Goal: Information Seeking & Learning: Learn about a topic

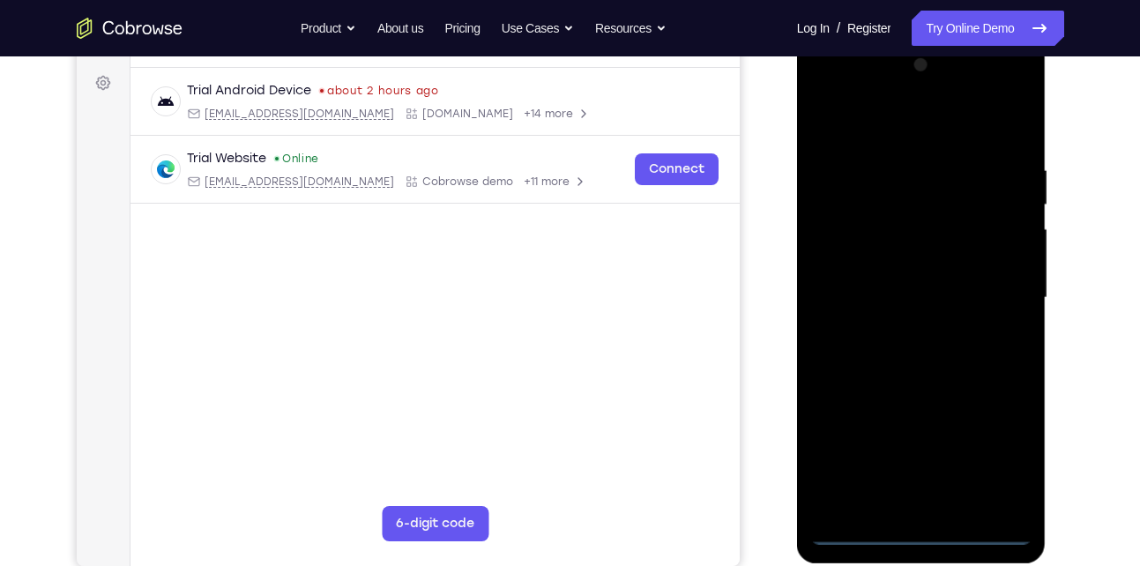
scroll to position [241, 0]
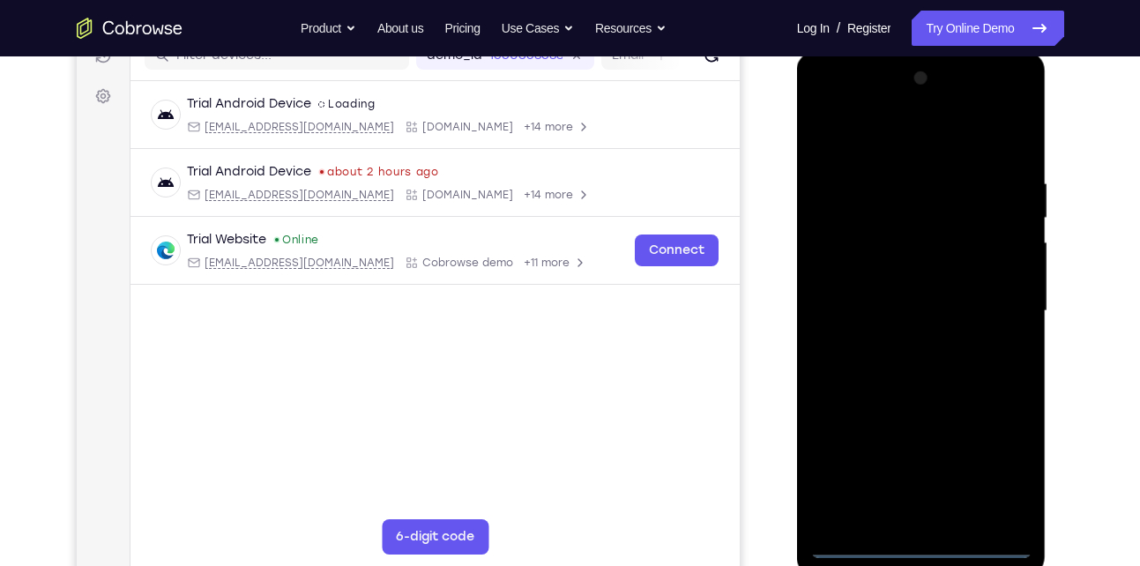
click at [926, 547] on div at bounding box center [921, 311] width 222 height 494
click at [999, 466] on div at bounding box center [921, 311] width 222 height 494
click at [827, 100] on div at bounding box center [921, 311] width 222 height 494
click at [850, 259] on div at bounding box center [921, 311] width 222 height 494
click at [901, 328] on div at bounding box center [921, 311] width 222 height 494
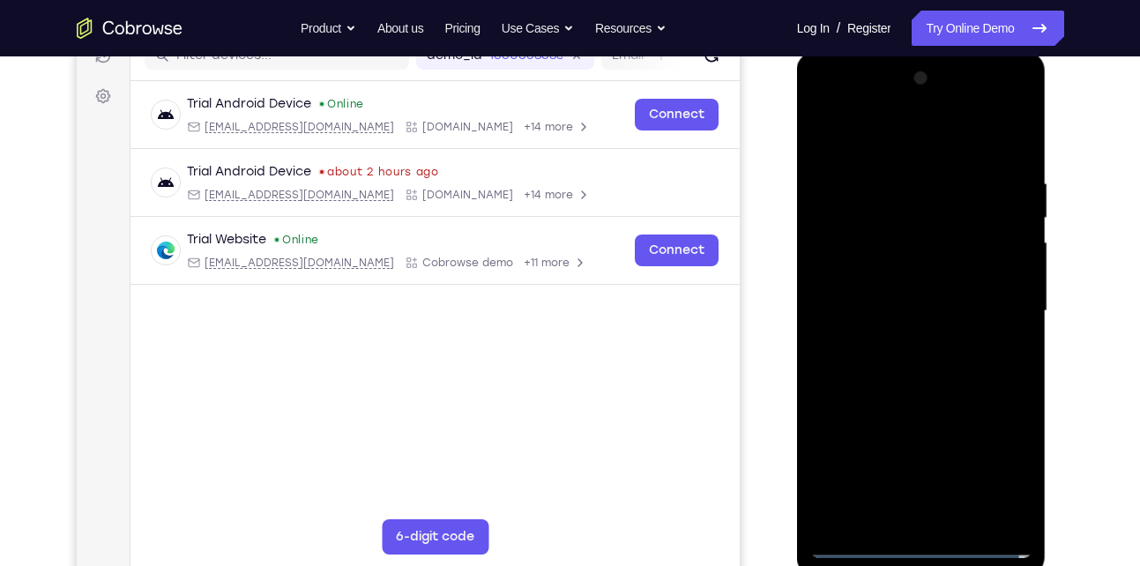
click at [932, 300] on div at bounding box center [921, 311] width 222 height 494
click at [952, 329] on div at bounding box center [921, 311] width 222 height 494
click at [961, 141] on div at bounding box center [921, 311] width 222 height 494
click at [904, 161] on div at bounding box center [921, 311] width 222 height 494
click at [850, 309] on div at bounding box center [921, 311] width 222 height 494
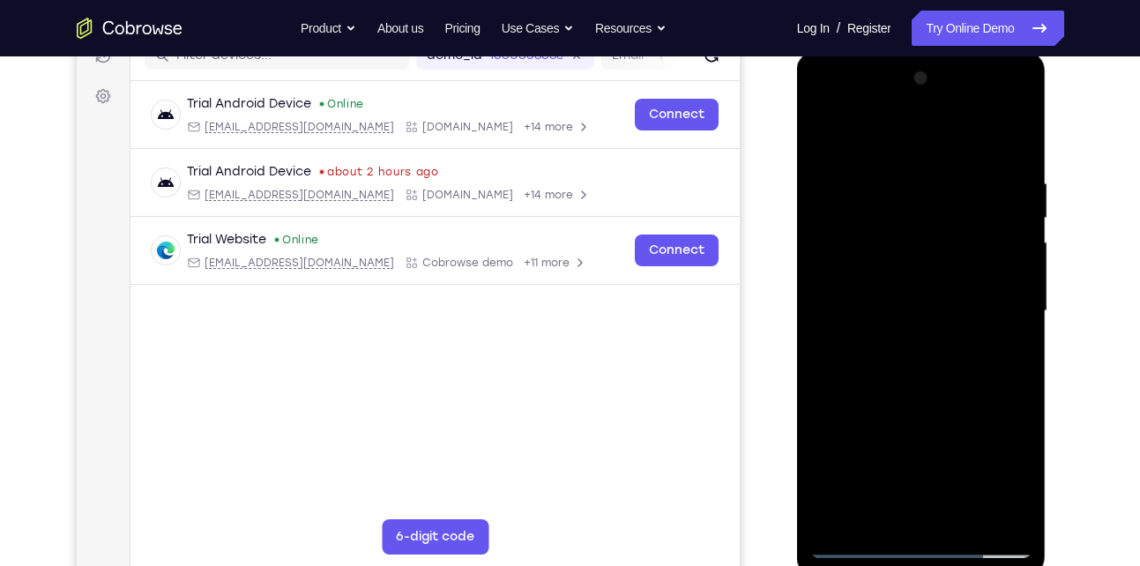
drag, startPoint x: 965, startPoint y: 332, endPoint x: 965, endPoint y: 225, distance: 106.7
click at [965, 225] on div at bounding box center [921, 311] width 222 height 494
click at [903, 347] on div at bounding box center [921, 311] width 222 height 494
click at [982, 155] on div at bounding box center [921, 311] width 222 height 494
click at [839, 128] on div at bounding box center [921, 311] width 222 height 494
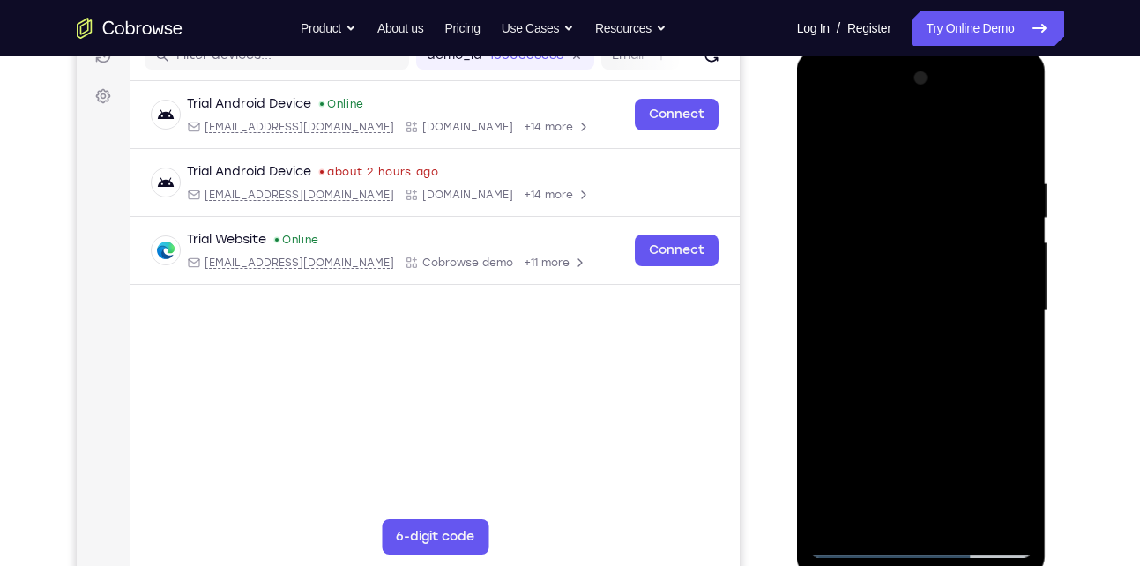
click at [905, 263] on div at bounding box center [921, 311] width 222 height 494
click at [980, 516] on div at bounding box center [921, 311] width 222 height 494
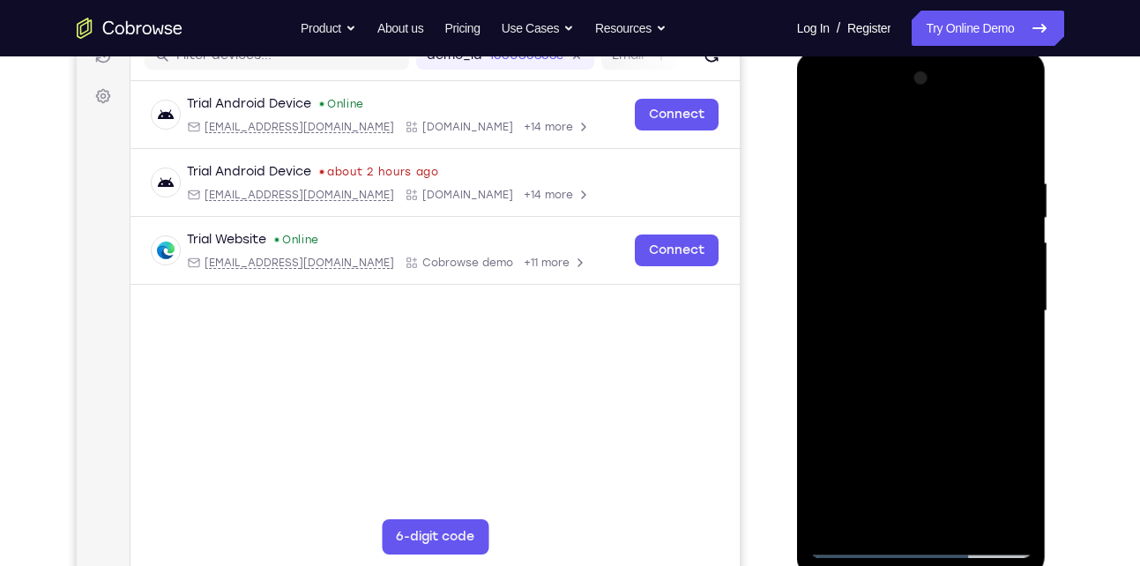
click at [980, 516] on div at bounding box center [921, 311] width 222 height 494
click at [1014, 325] on div at bounding box center [921, 311] width 222 height 494
click at [1015, 319] on div at bounding box center [921, 311] width 222 height 494
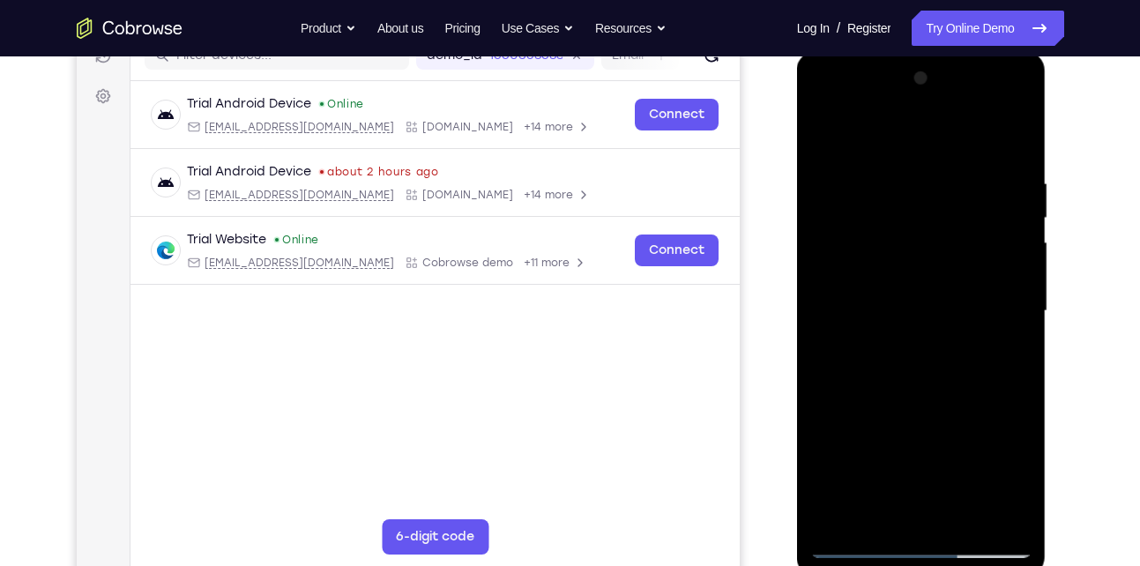
click at [1015, 319] on div at bounding box center [921, 311] width 222 height 494
click at [1025, 150] on div at bounding box center [921, 311] width 222 height 494
click at [823, 103] on div at bounding box center [921, 311] width 222 height 494
click at [997, 297] on div at bounding box center [921, 311] width 222 height 494
click at [905, 519] on div at bounding box center [921, 311] width 222 height 494
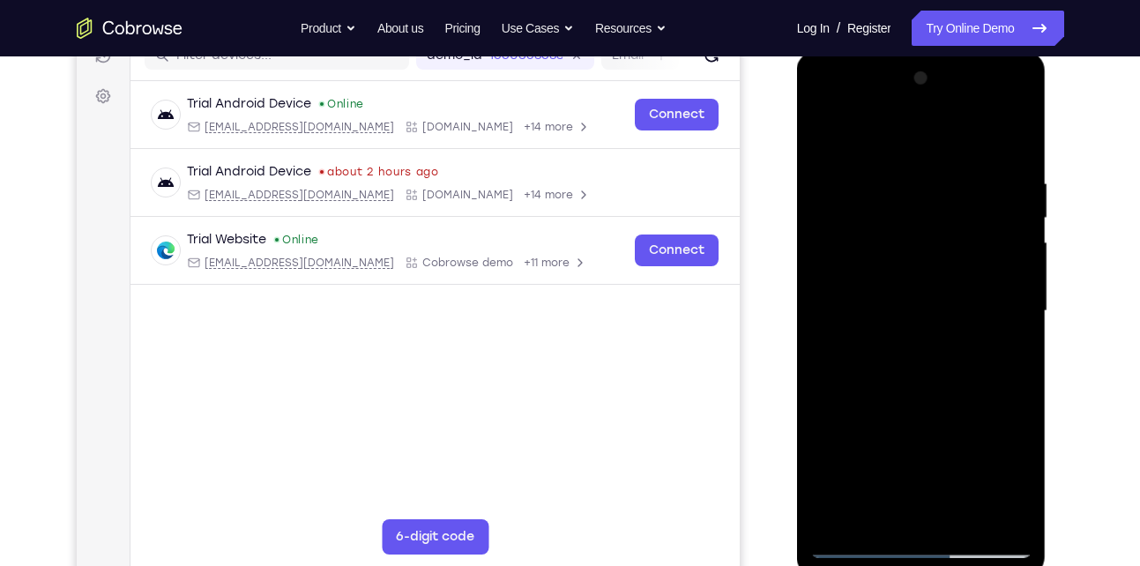
click at [920, 225] on div at bounding box center [921, 311] width 222 height 494
click at [969, 525] on div at bounding box center [921, 311] width 222 height 494
click at [911, 398] on div at bounding box center [921, 311] width 222 height 494
click at [937, 289] on div at bounding box center [921, 311] width 222 height 494
click at [852, 544] on div at bounding box center [921, 311] width 222 height 494
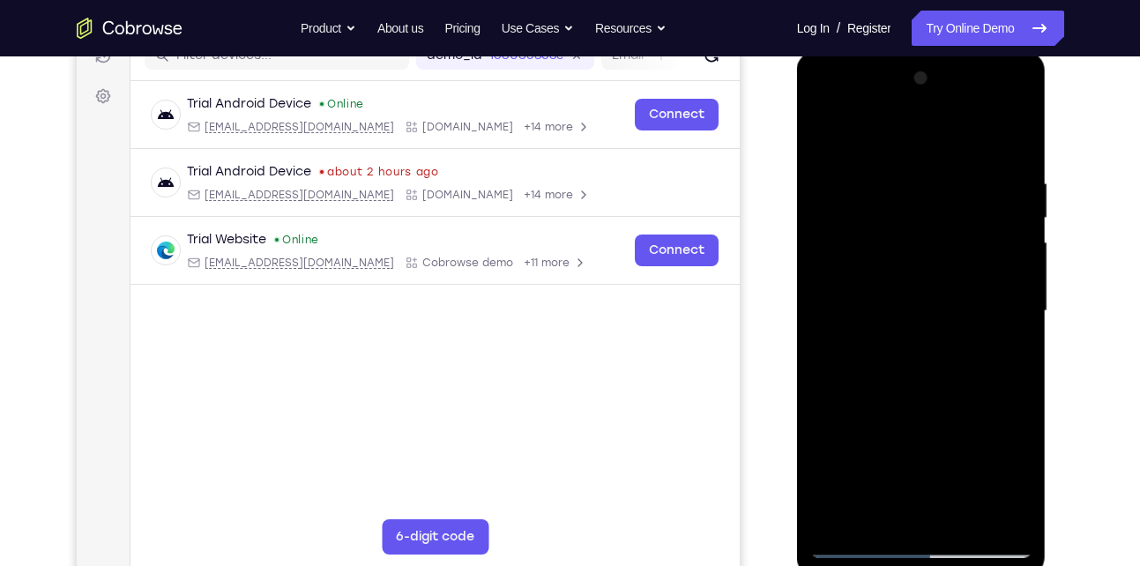
click at [840, 187] on div at bounding box center [921, 311] width 222 height 494
click at [915, 207] on div at bounding box center [921, 311] width 222 height 494
click at [879, 520] on div at bounding box center [921, 311] width 222 height 494
click at [978, 373] on div at bounding box center [921, 311] width 222 height 494
click at [995, 371] on div at bounding box center [921, 311] width 222 height 494
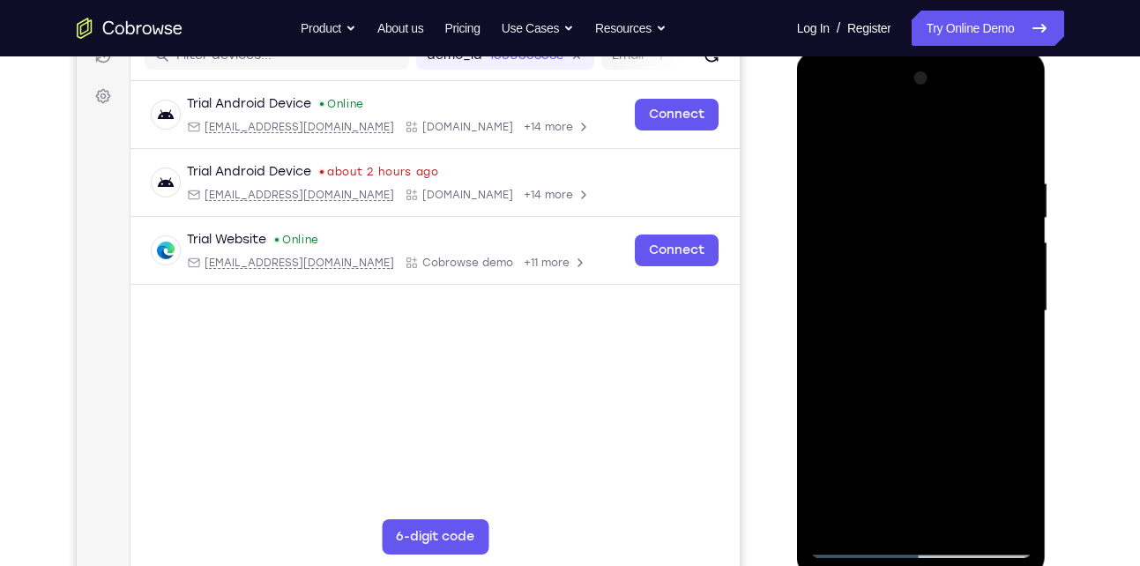
drag, startPoint x: 912, startPoint y: 482, endPoint x: 943, endPoint y: 396, distance: 91.8
click at [943, 396] on div at bounding box center [921, 311] width 222 height 494
drag, startPoint x: 917, startPoint y: 484, endPoint x: 928, endPoint y: 406, distance: 79.2
click at [928, 406] on div at bounding box center [921, 311] width 222 height 494
drag, startPoint x: 931, startPoint y: 487, endPoint x: 938, endPoint y: 399, distance: 87.6
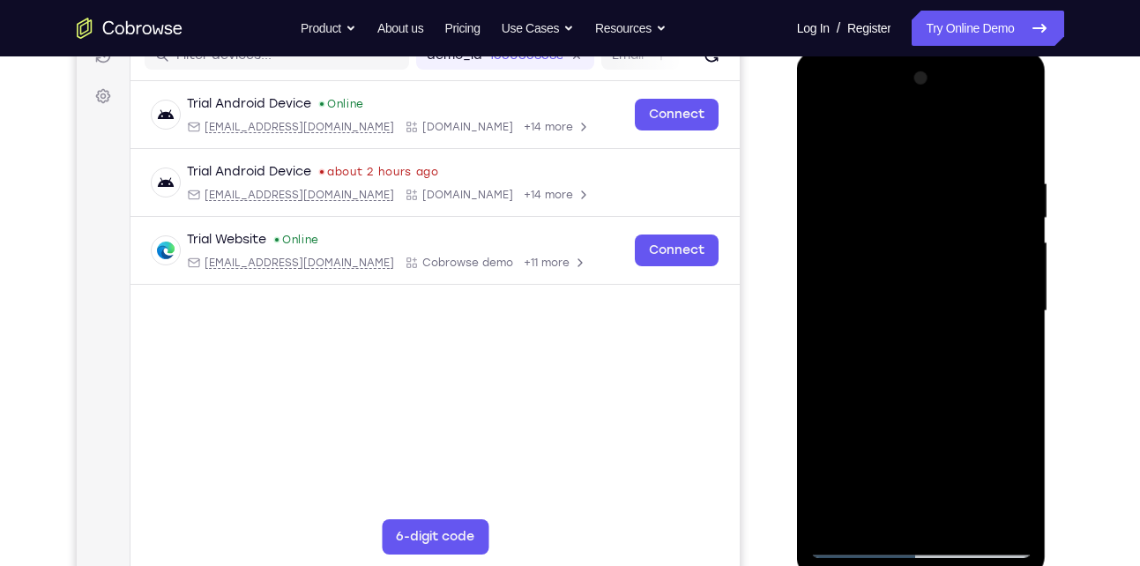
click at [938, 399] on div at bounding box center [921, 311] width 222 height 494
drag, startPoint x: 931, startPoint y: 482, endPoint x: 952, endPoint y: 364, distance: 120.1
click at [952, 364] on div at bounding box center [921, 311] width 222 height 494
drag, startPoint x: 922, startPoint y: 488, endPoint x: 944, endPoint y: 380, distance: 109.8
click at [944, 380] on div at bounding box center [921, 311] width 222 height 494
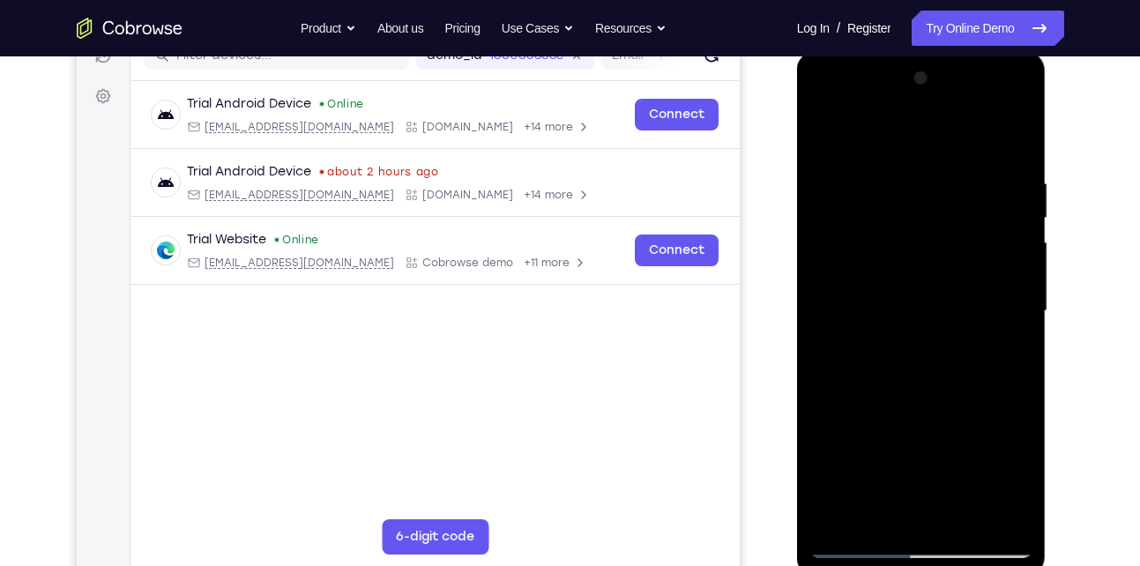
drag, startPoint x: 930, startPoint y: 410, endPoint x: 930, endPoint y: 611, distance: 201.1
click at [930, 565] on html "Online web based iOS Simulators and Android Emulators. Run iPhone, iPad, Mobile…" at bounding box center [922, 315] width 251 height 529
click at [982, 377] on div at bounding box center [921, 311] width 222 height 494
click at [1019, 376] on div at bounding box center [921, 311] width 222 height 494
drag, startPoint x: 917, startPoint y: 489, endPoint x: 917, endPoint y: 405, distance: 83.8
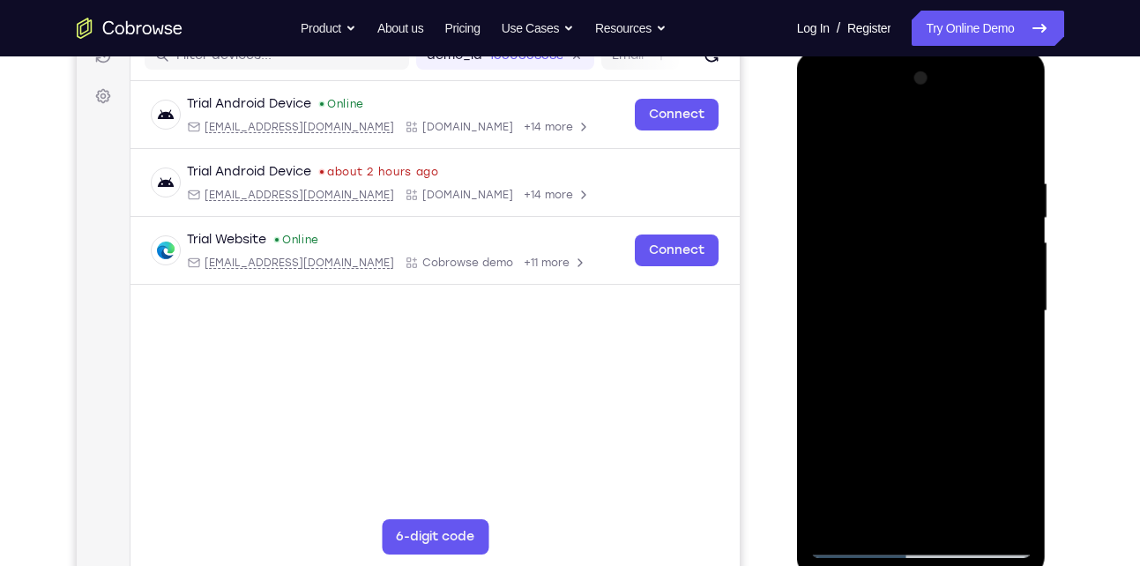
click at [917, 405] on div at bounding box center [921, 311] width 222 height 494
click at [959, 371] on div at bounding box center [921, 311] width 222 height 494
click at [946, 371] on div at bounding box center [921, 311] width 222 height 494
drag, startPoint x: 915, startPoint y: 486, endPoint x: 929, endPoint y: 396, distance: 90.9
click at [929, 396] on div at bounding box center [921, 311] width 222 height 494
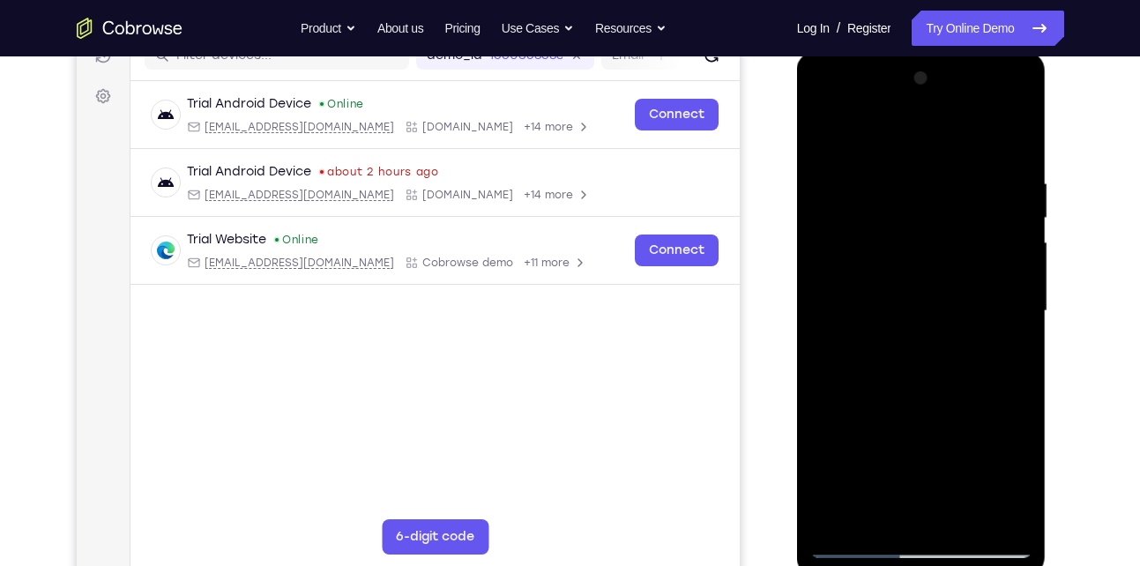
drag, startPoint x: 919, startPoint y: 472, endPoint x: 917, endPoint y: 390, distance: 82.0
click at [917, 390] on div at bounding box center [921, 311] width 222 height 494
drag, startPoint x: 921, startPoint y: 486, endPoint x: 922, endPoint y: 384, distance: 101.4
click at [922, 384] on div at bounding box center [921, 311] width 222 height 494
click at [984, 375] on div at bounding box center [921, 311] width 222 height 494
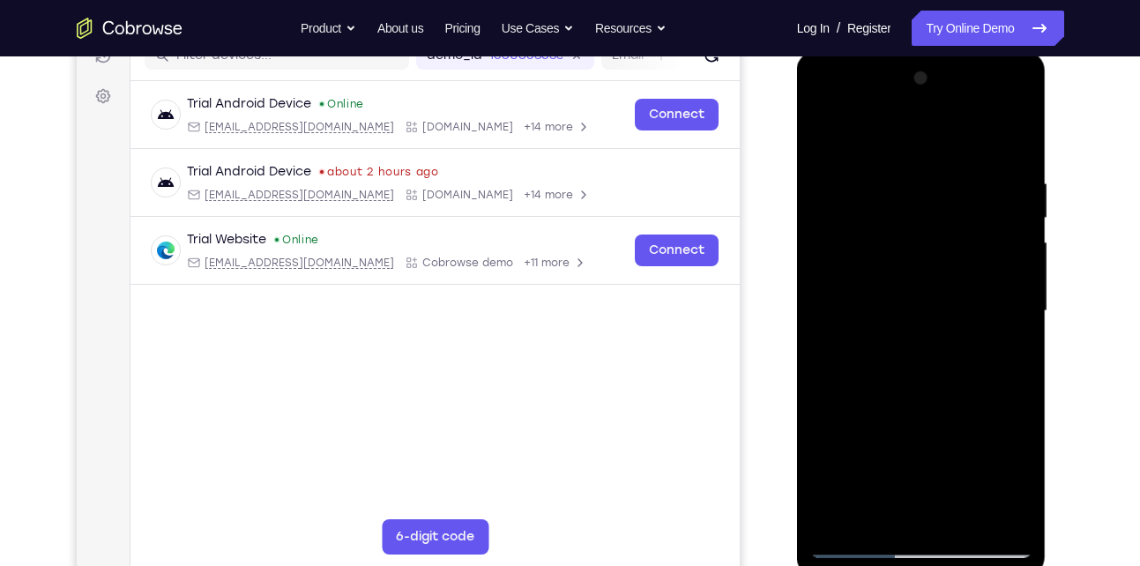
drag, startPoint x: 908, startPoint y: 483, endPoint x: 934, endPoint y: 422, distance: 66.8
click at [934, 422] on div at bounding box center [921, 311] width 222 height 494
drag, startPoint x: 933, startPoint y: 477, endPoint x: 932, endPoint y: 394, distance: 82.9
click at [932, 394] on div at bounding box center [921, 311] width 222 height 494
drag, startPoint x: 928, startPoint y: 482, endPoint x: 933, endPoint y: 403, distance: 79.5
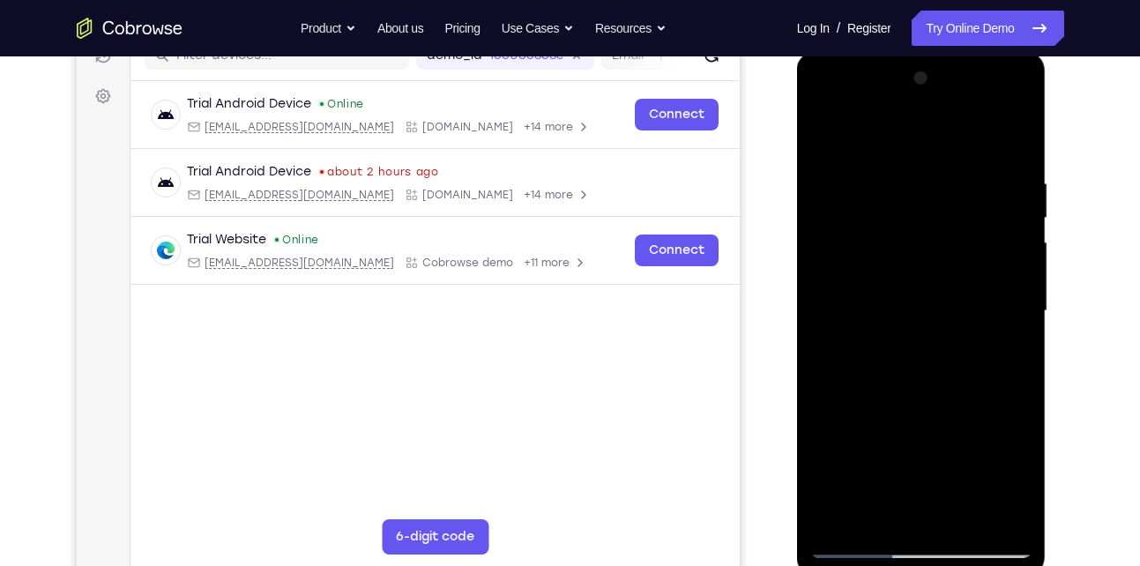
click at [933, 403] on div at bounding box center [921, 311] width 222 height 494
drag, startPoint x: 932, startPoint y: 487, endPoint x: 931, endPoint y: 403, distance: 83.8
click at [931, 403] on div at bounding box center [921, 311] width 222 height 494
click at [859, 375] on div at bounding box center [921, 311] width 222 height 494
drag, startPoint x: 937, startPoint y: 481, endPoint x: 937, endPoint y: 403, distance: 77.6
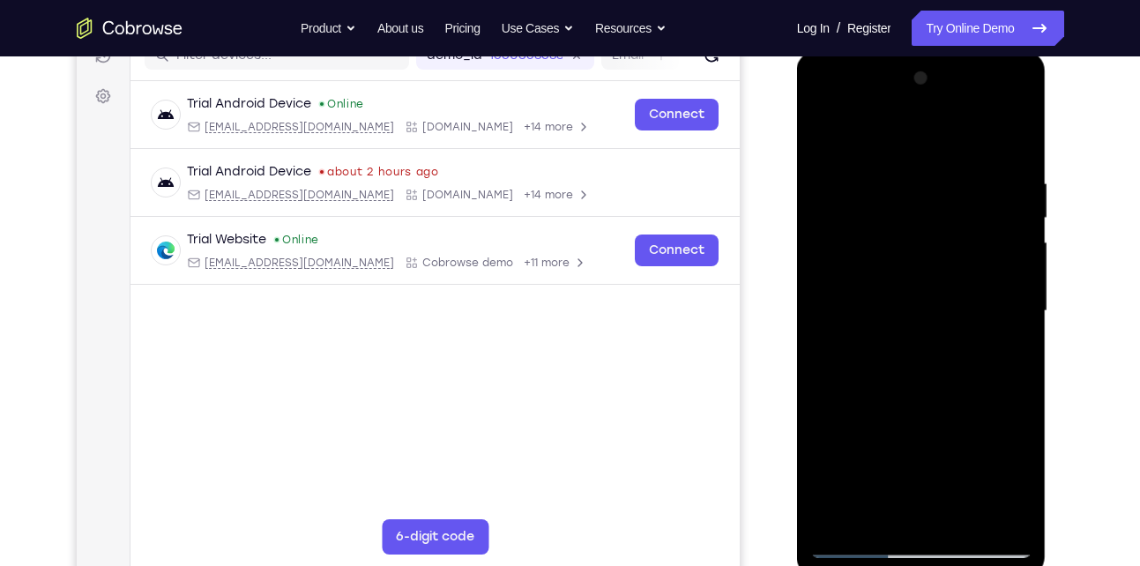
click at [937, 403] on div at bounding box center [921, 311] width 222 height 494
drag, startPoint x: 938, startPoint y: 478, endPoint x: 950, endPoint y: 434, distance: 45.6
click at [950, 434] on div at bounding box center [921, 311] width 222 height 494
drag, startPoint x: 942, startPoint y: 478, endPoint x: 950, endPoint y: 417, distance: 61.4
click at [950, 417] on div at bounding box center [921, 311] width 222 height 494
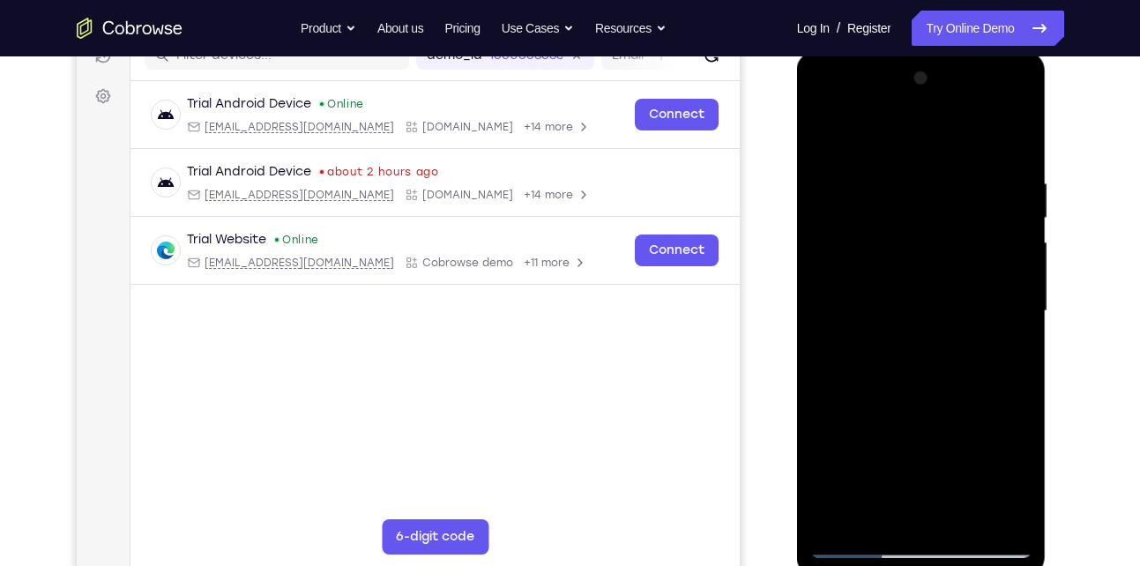
click at [845, 468] on div at bounding box center [921, 311] width 222 height 494
click at [1022, 145] on div at bounding box center [921, 311] width 222 height 494
click at [827, 131] on div at bounding box center [921, 311] width 222 height 494
click at [899, 174] on div at bounding box center [921, 311] width 222 height 494
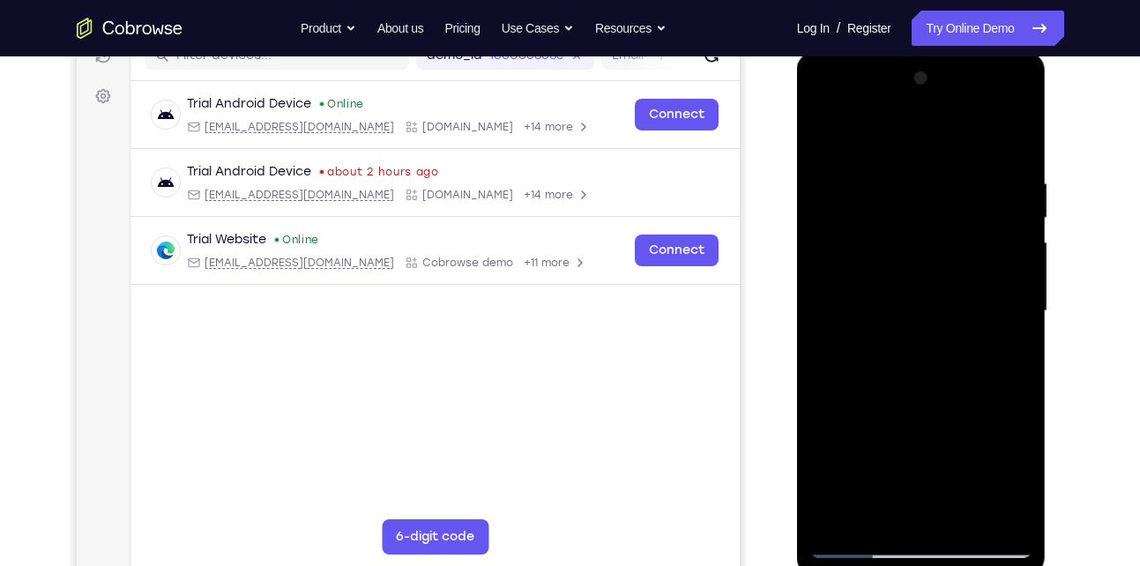
click at [939, 232] on div at bounding box center [921, 311] width 222 height 494
click at [937, 407] on div at bounding box center [921, 311] width 222 height 494
click at [1014, 313] on div at bounding box center [921, 311] width 222 height 494
click at [1022, 315] on div at bounding box center [921, 311] width 222 height 494
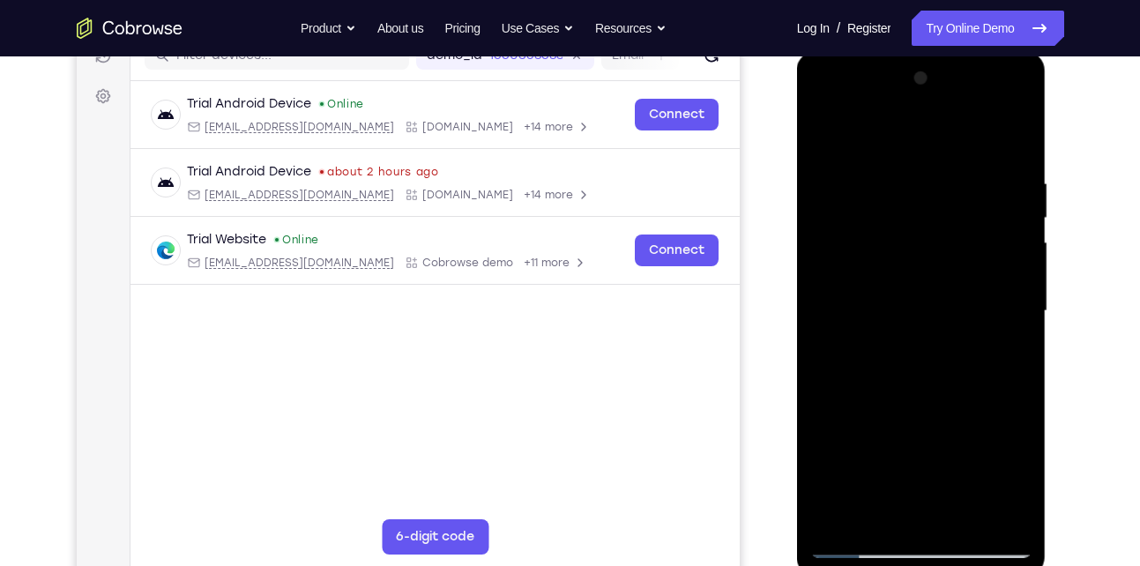
click at [1022, 315] on div at bounding box center [921, 311] width 222 height 494
click at [831, 130] on div at bounding box center [921, 311] width 222 height 494
click at [965, 173] on div at bounding box center [921, 311] width 222 height 494
click at [992, 520] on div at bounding box center [921, 311] width 222 height 494
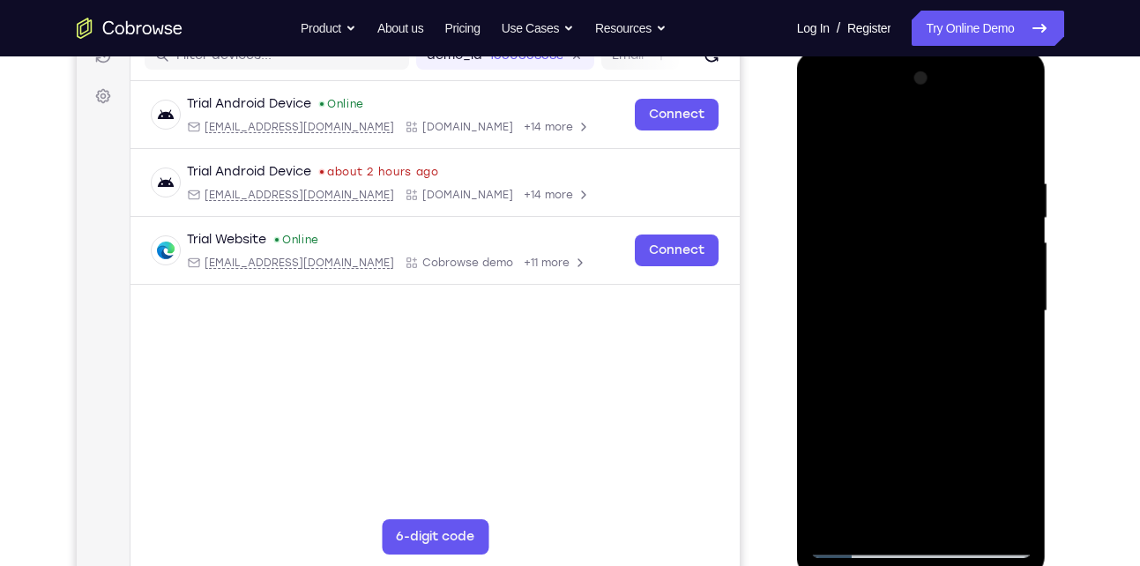
click at [1017, 386] on div at bounding box center [921, 311] width 222 height 494
click at [1012, 386] on div at bounding box center [921, 311] width 222 height 494
click at [1011, 328] on div at bounding box center [921, 311] width 222 height 494
drag, startPoint x: 842, startPoint y: 308, endPoint x: 979, endPoint y: 312, distance: 136.8
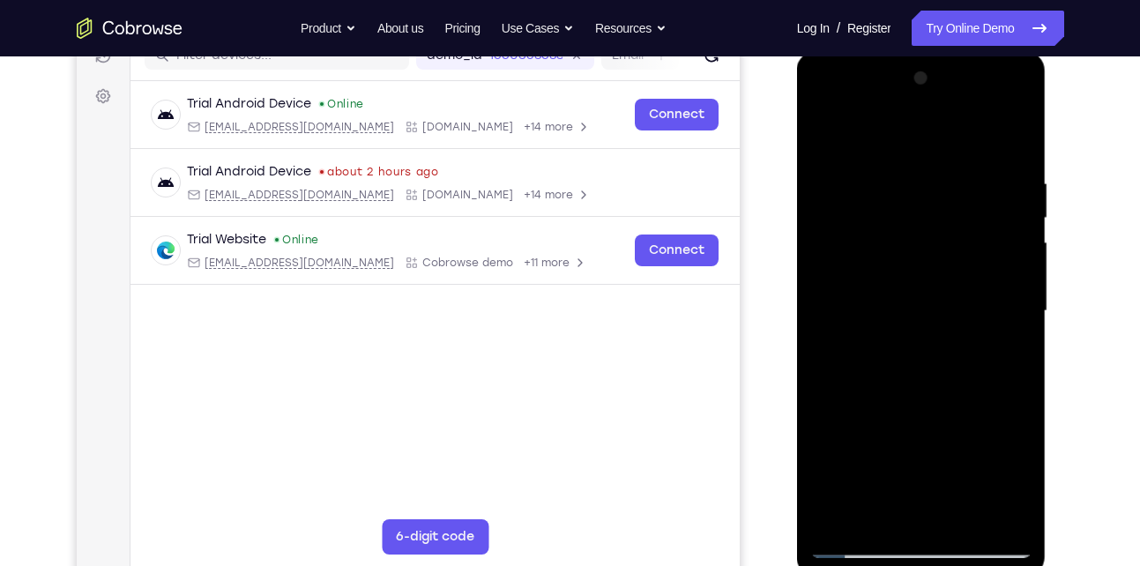
click at [979, 312] on div at bounding box center [921, 311] width 222 height 494
click at [1020, 276] on div at bounding box center [921, 311] width 222 height 494
click at [1014, 325] on div at bounding box center [921, 311] width 222 height 494
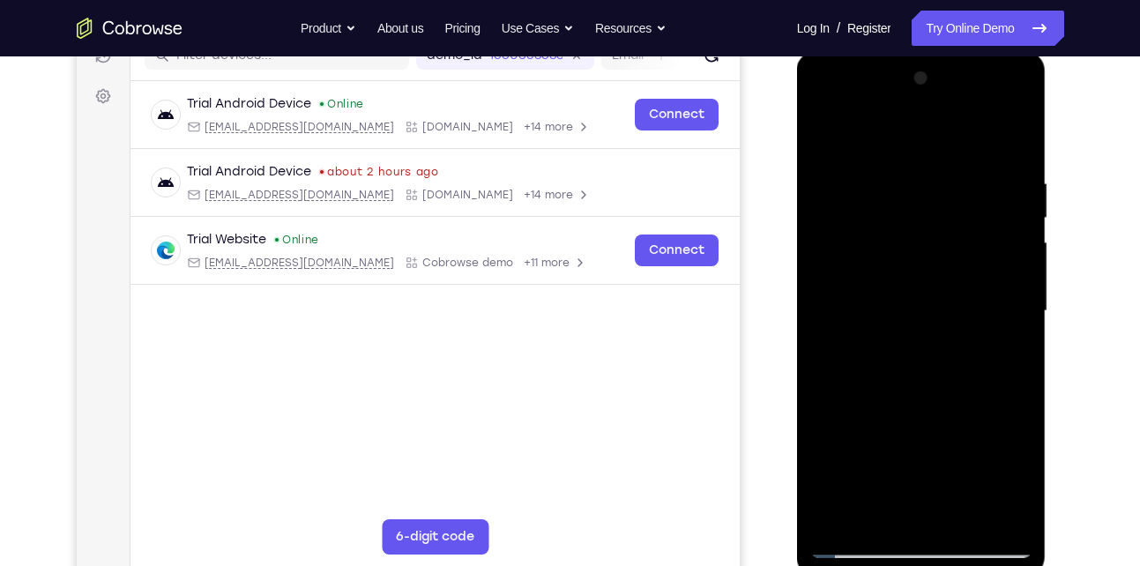
click at [1014, 325] on div at bounding box center [921, 311] width 222 height 494
drag, startPoint x: 1014, startPoint y: 325, endPoint x: 863, endPoint y: 319, distance: 150.9
click at [863, 319] on div at bounding box center [921, 311] width 222 height 494
drag, startPoint x: 1008, startPoint y: 403, endPoint x: 825, endPoint y: 414, distance: 183.7
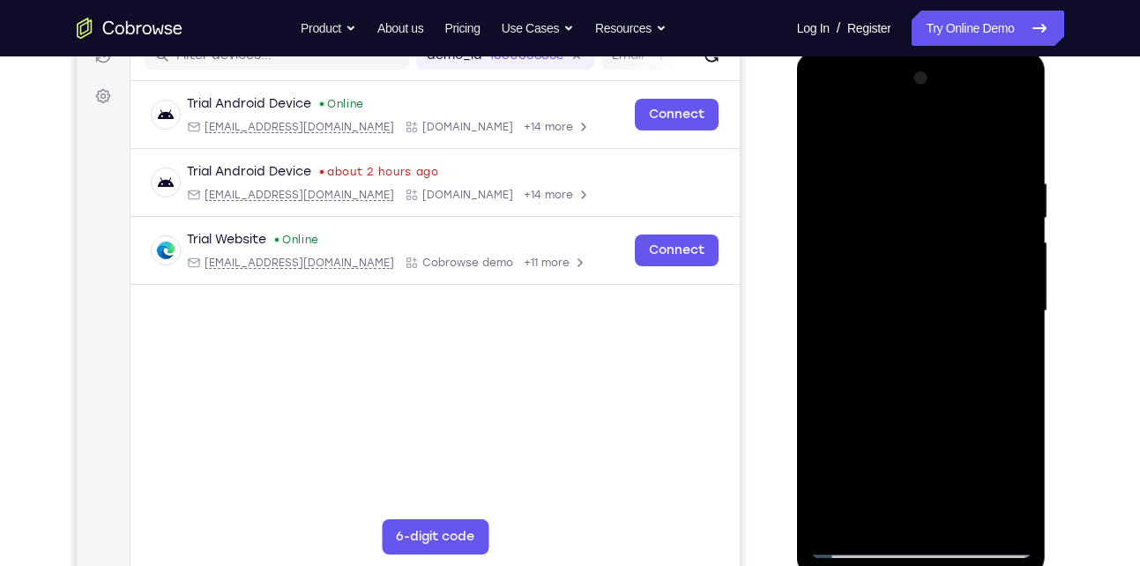
click at [825, 414] on div at bounding box center [921, 311] width 222 height 494
click at [1014, 153] on div at bounding box center [921, 311] width 222 height 494
click at [829, 108] on div at bounding box center [921, 311] width 222 height 494
click at [840, 252] on div at bounding box center [921, 311] width 222 height 494
click at [920, 259] on div at bounding box center [921, 311] width 222 height 494
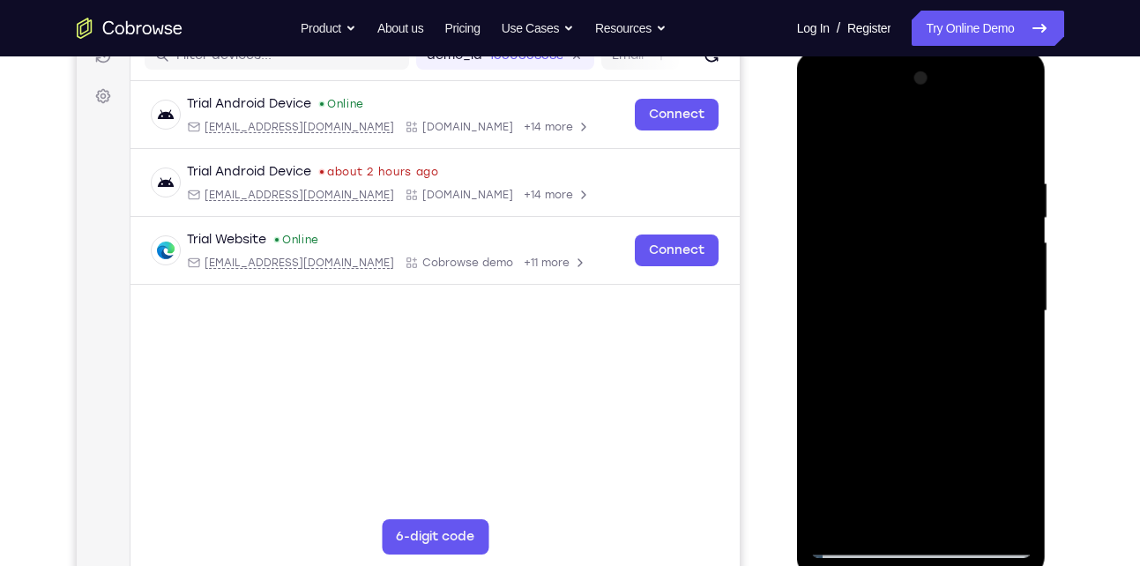
drag, startPoint x: 1004, startPoint y: 244, endPoint x: 834, endPoint y: 243, distance: 169.3
click at [834, 243] on div at bounding box center [921, 311] width 222 height 494
drag, startPoint x: 992, startPoint y: 240, endPoint x: 809, endPoint y: 242, distance: 183.4
click at [809, 242] on div at bounding box center [922, 314] width 250 height 526
drag, startPoint x: 1004, startPoint y: 243, endPoint x: 823, endPoint y: 255, distance: 182.0
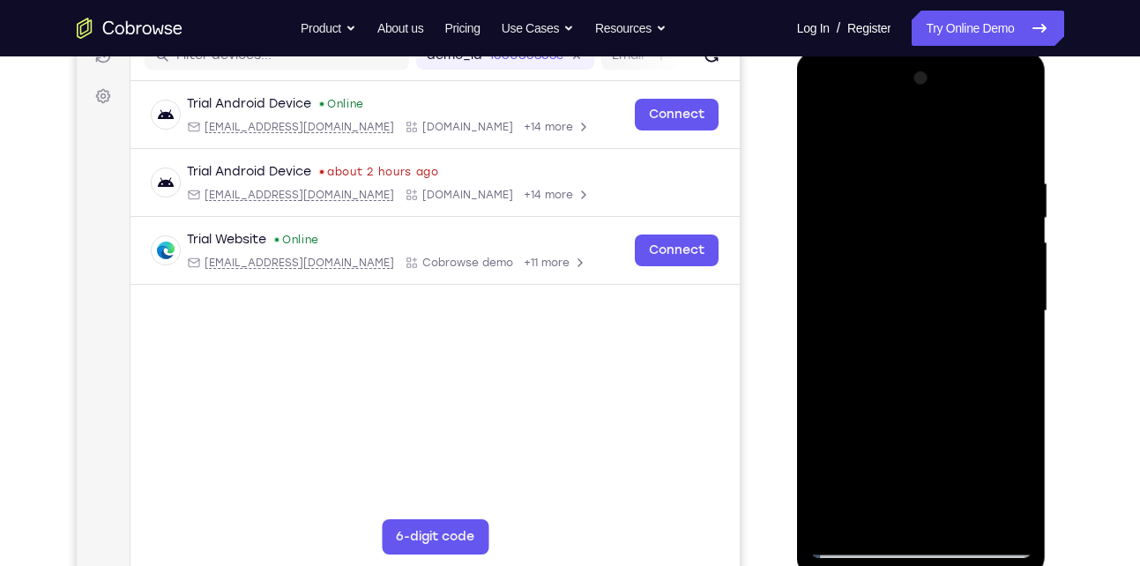
click at [823, 255] on div at bounding box center [921, 311] width 222 height 494
drag, startPoint x: 992, startPoint y: 233, endPoint x: 817, endPoint y: 256, distance: 177.0
click at [817, 256] on div at bounding box center [921, 311] width 222 height 494
drag, startPoint x: 989, startPoint y: 261, endPoint x: 794, endPoint y: 292, distance: 198.2
click at [797, 292] on html "Online web based iOS Simulators and Android Emulators. Run iPhone, iPad, Mobile…" at bounding box center [922, 315] width 251 height 529
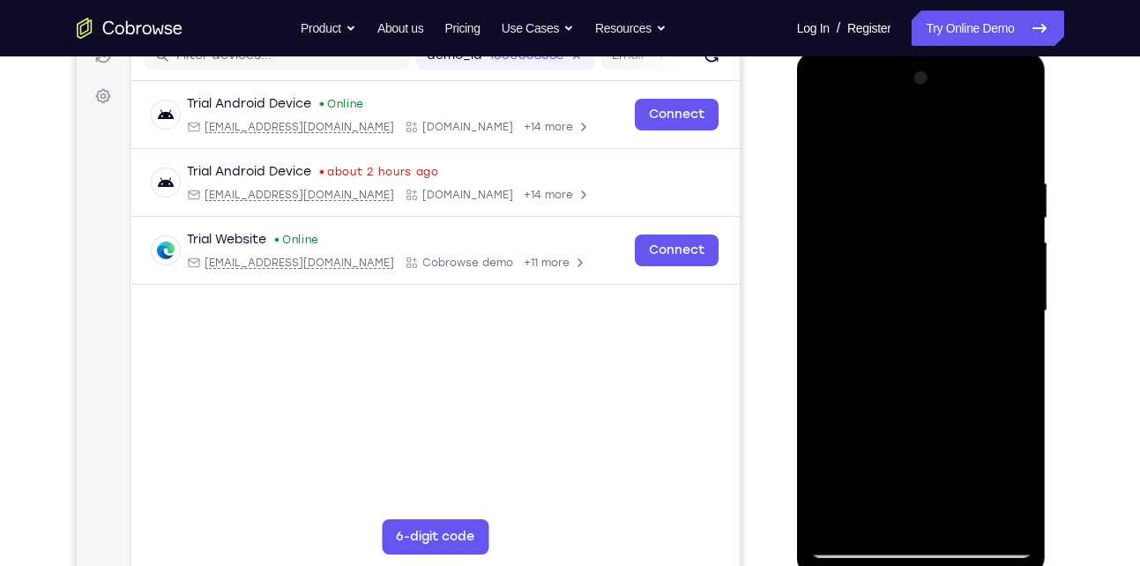
drag, startPoint x: 1009, startPoint y: 241, endPoint x: 857, endPoint y: 228, distance: 152.3
click at [857, 228] on div at bounding box center [921, 311] width 222 height 494
drag, startPoint x: 989, startPoint y: 227, endPoint x: 834, endPoint y: 228, distance: 154.3
click at [834, 228] on div at bounding box center [921, 311] width 222 height 494
drag, startPoint x: 1019, startPoint y: 234, endPoint x: 828, endPoint y: 250, distance: 191.1
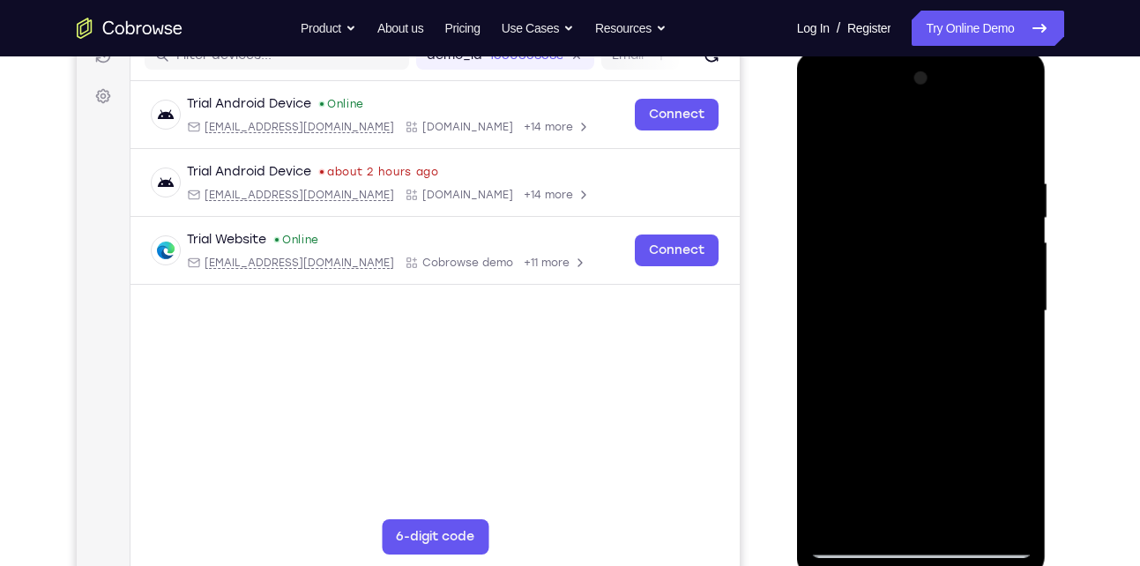
click at [828, 250] on div at bounding box center [921, 311] width 222 height 494
drag, startPoint x: 1009, startPoint y: 254, endPoint x: 835, endPoint y: 260, distance: 173.8
click at [835, 260] on div at bounding box center [921, 311] width 222 height 494
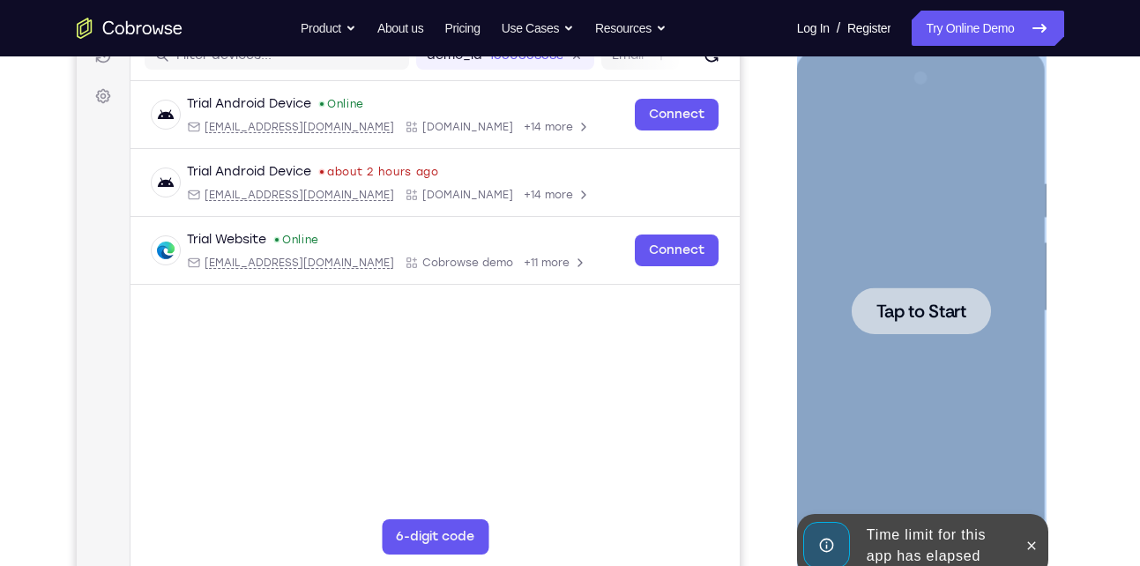
drag, startPoint x: 1012, startPoint y: 261, endPoint x: 1088, endPoint y: 172, distance: 117.6
click at [1049, 172] on html "Online web based iOS Simulators and Android Emulators. Run iPhone, iPad, Mobile…" at bounding box center [922, 315] width 251 height 529
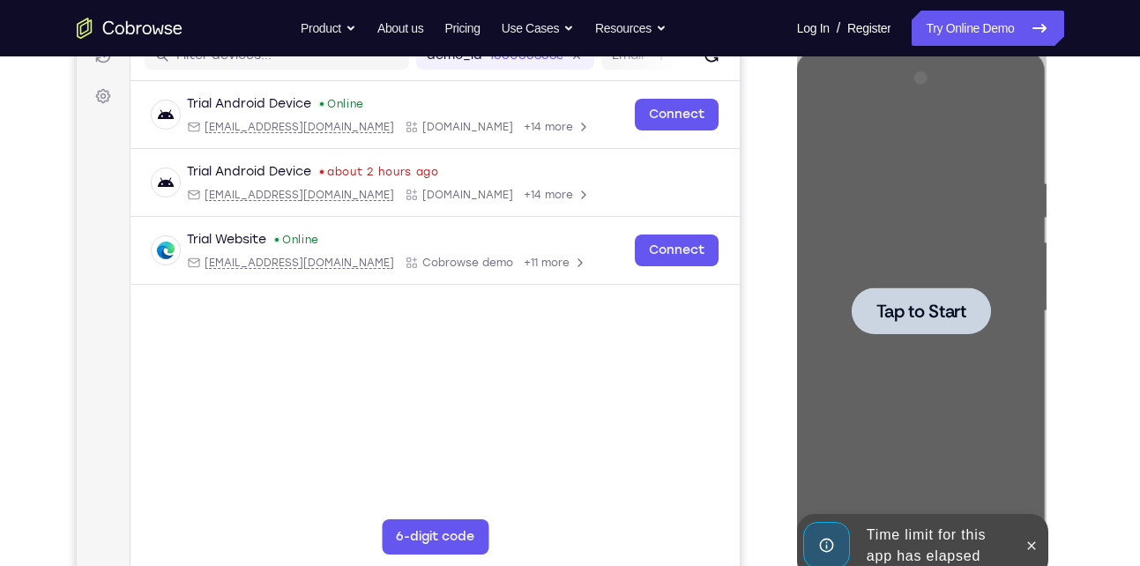
drag, startPoint x: 291, startPoint y: 121, endPoint x: 1075, endPoint y: 186, distance: 786.7
click at [1075, 186] on div "Your Support Agent Your Customer Web iOS Android Next Steps We’d be happy to gi…" at bounding box center [570, 397] width 1129 height 1163
